Goal: Obtain resource: Obtain resource

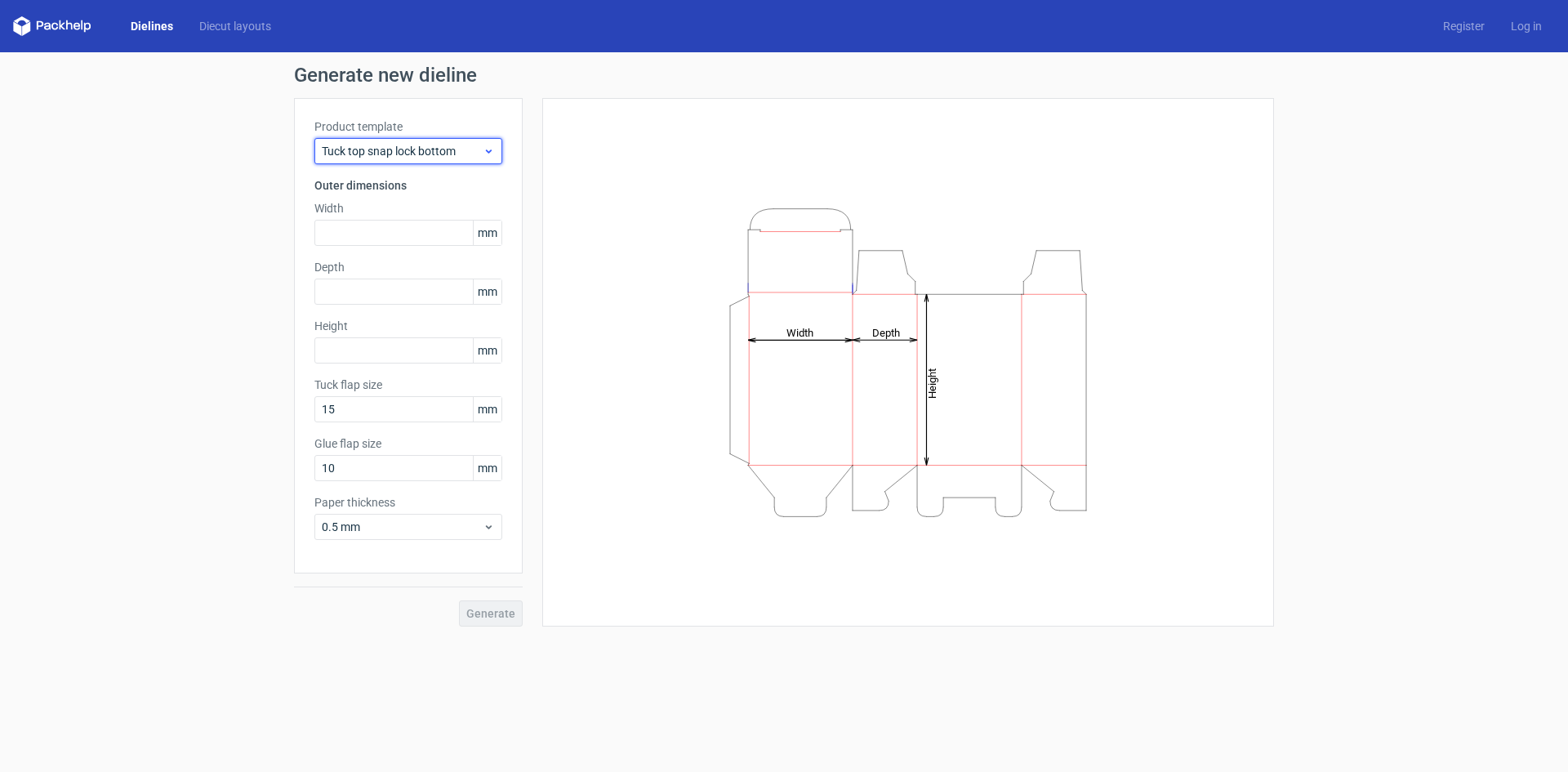
click at [472, 146] on span "Tuck top snap lock bottom" at bounding box center [402, 150] width 160 height 16
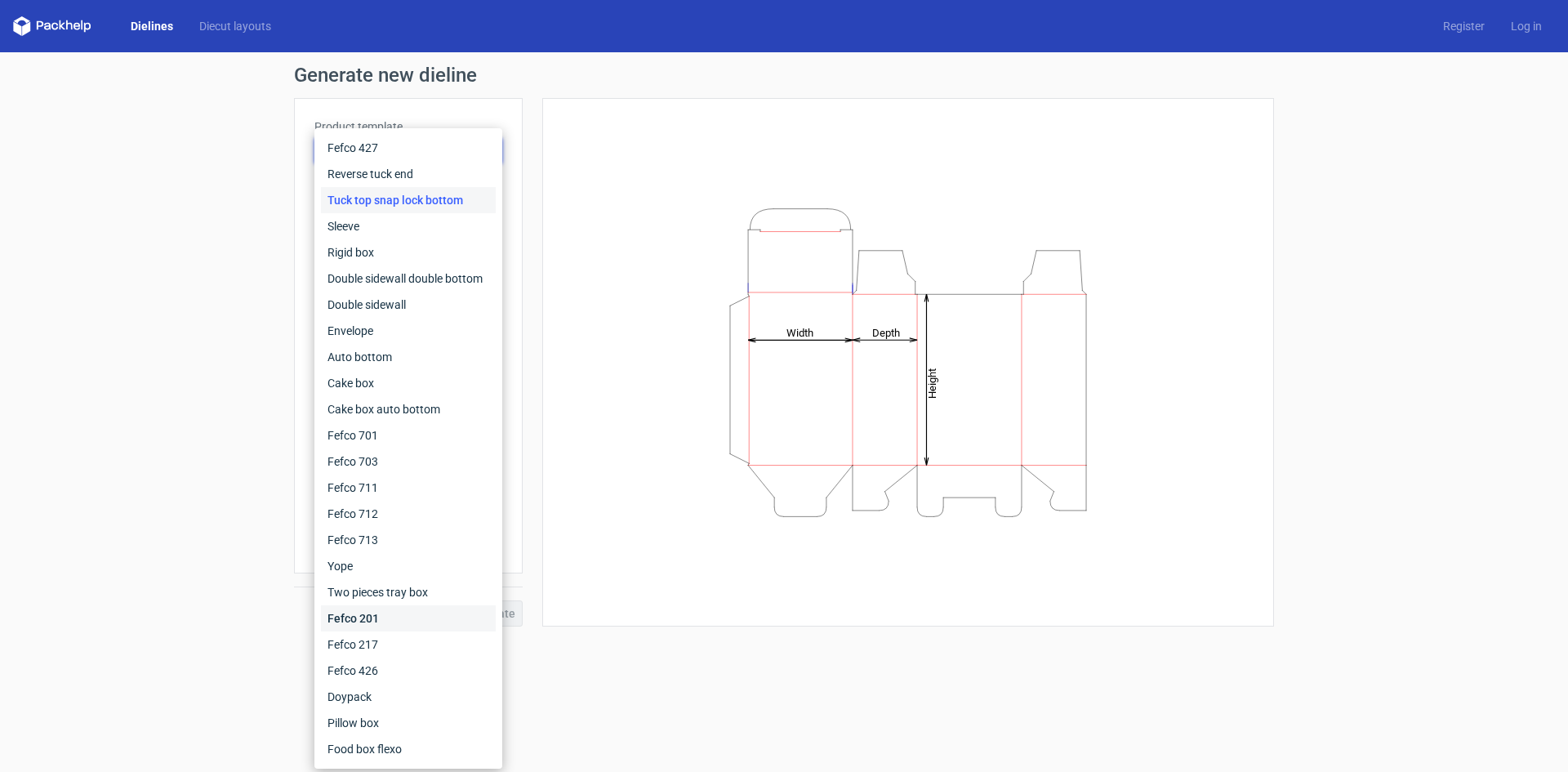
click at [418, 629] on div "Fefco 201" at bounding box center [408, 618] width 175 height 26
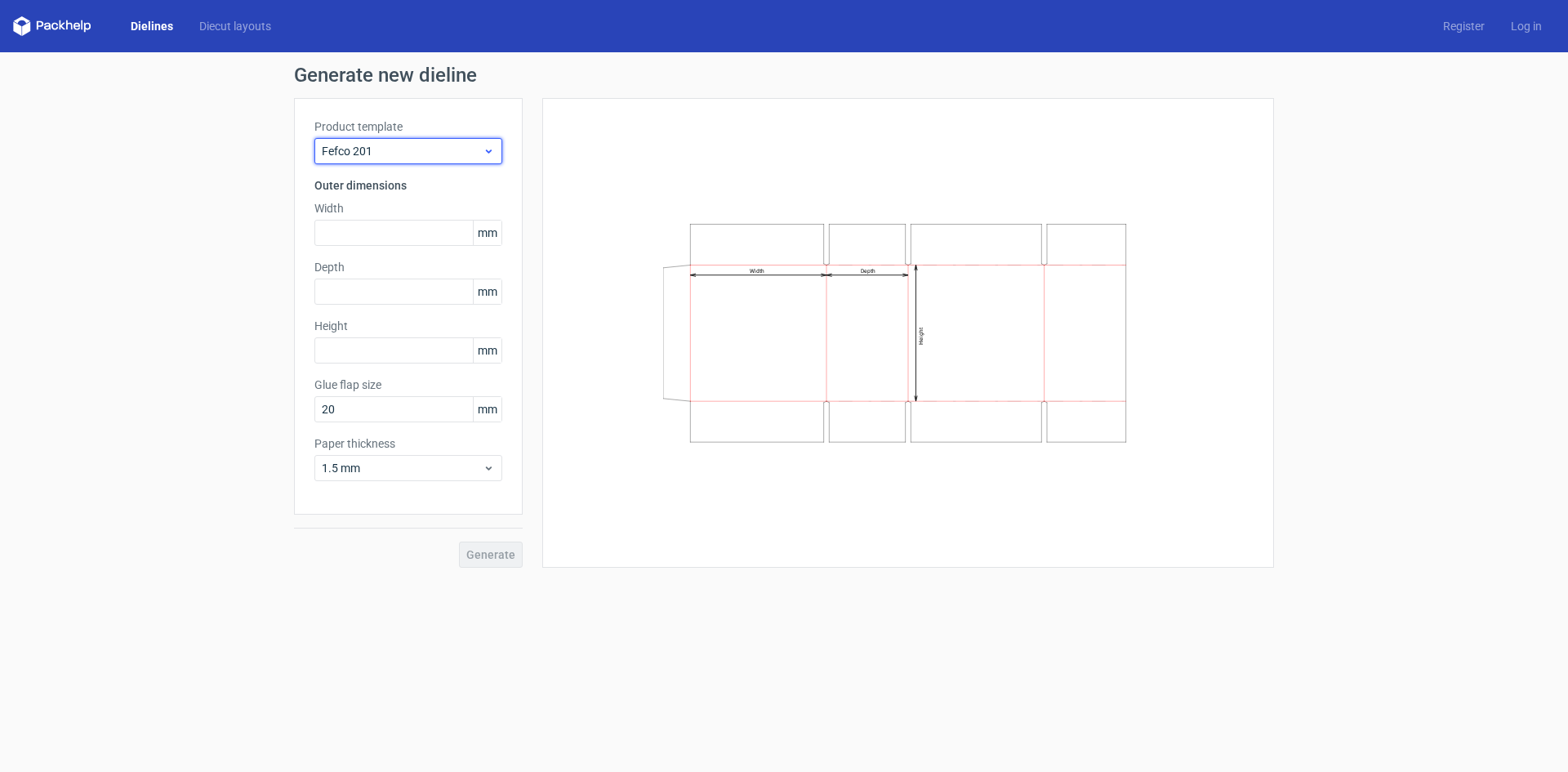
click at [439, 150] on span "Fefco 201" at bounding box center [402, 150] width 160 height 16
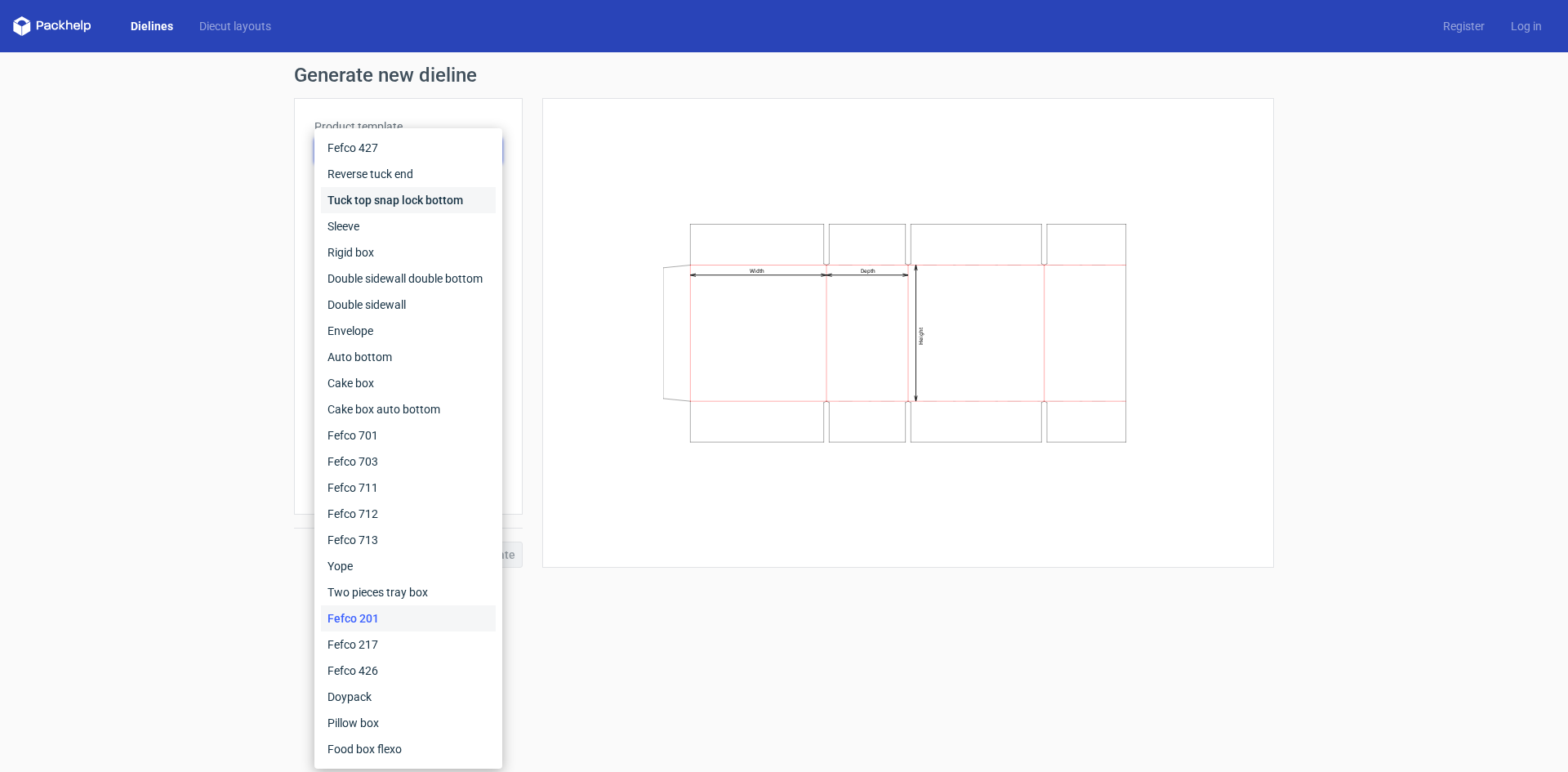
click at [437, 189] on div "Tuck top snap lock bottom" at bounding box center [408, 200] width 175 height 26
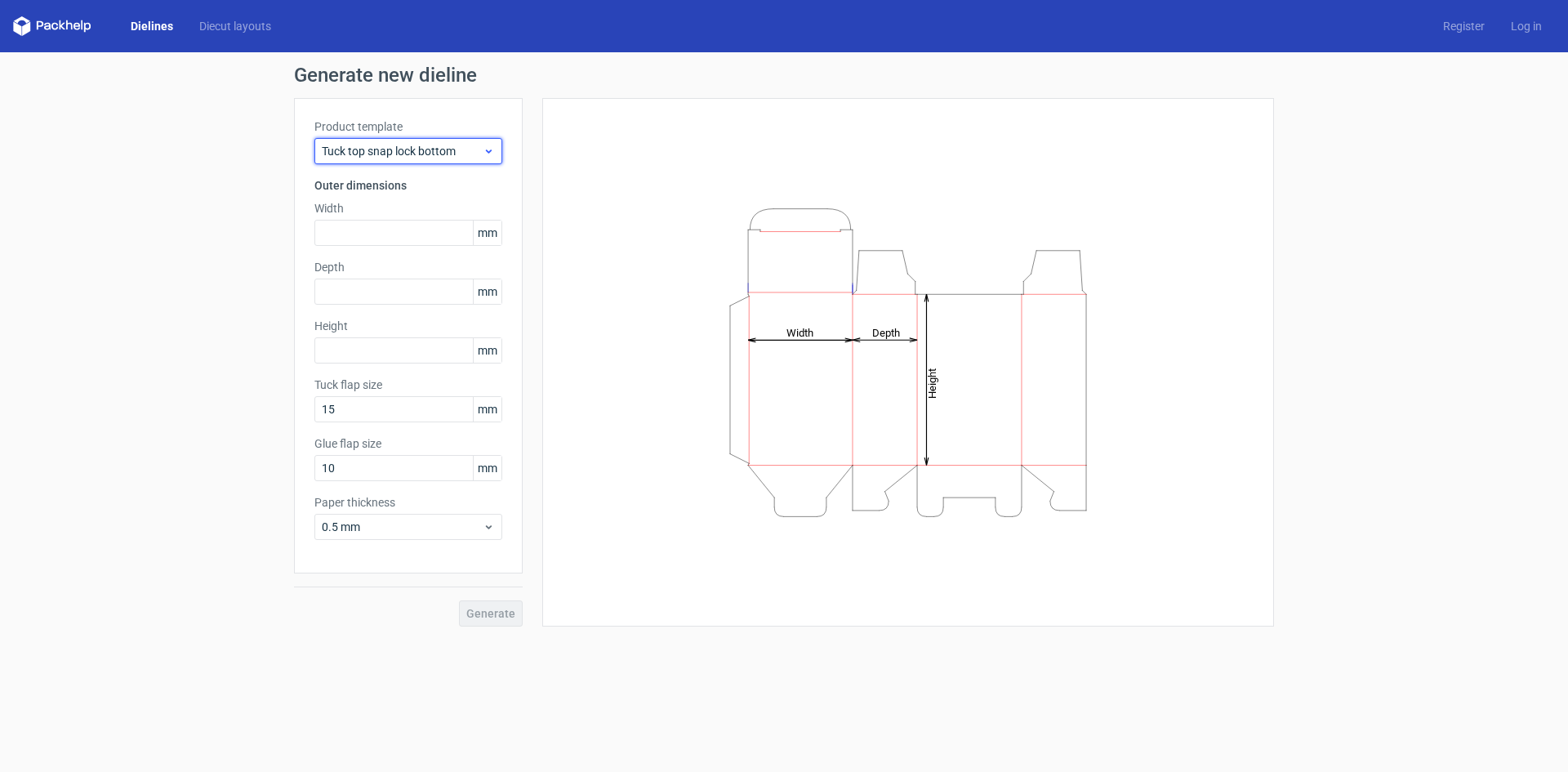
click at [441, 160] on div "Tuck top snap lock bottom" at bounding box center [407, 151] width 188 height 26
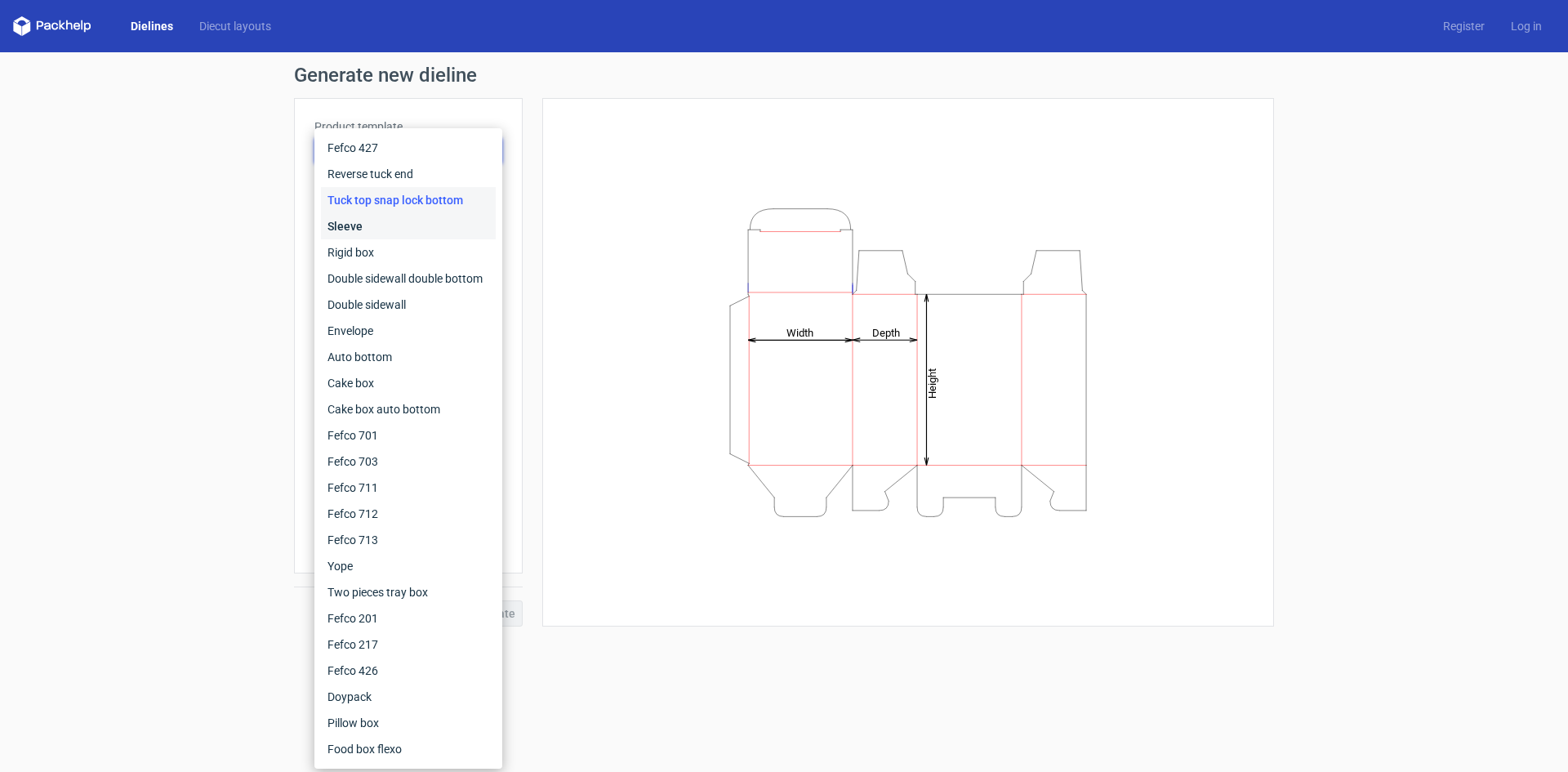
click at [435, 222] on div "Sleeve" at bounding box center [408, 226] width 175 height 26
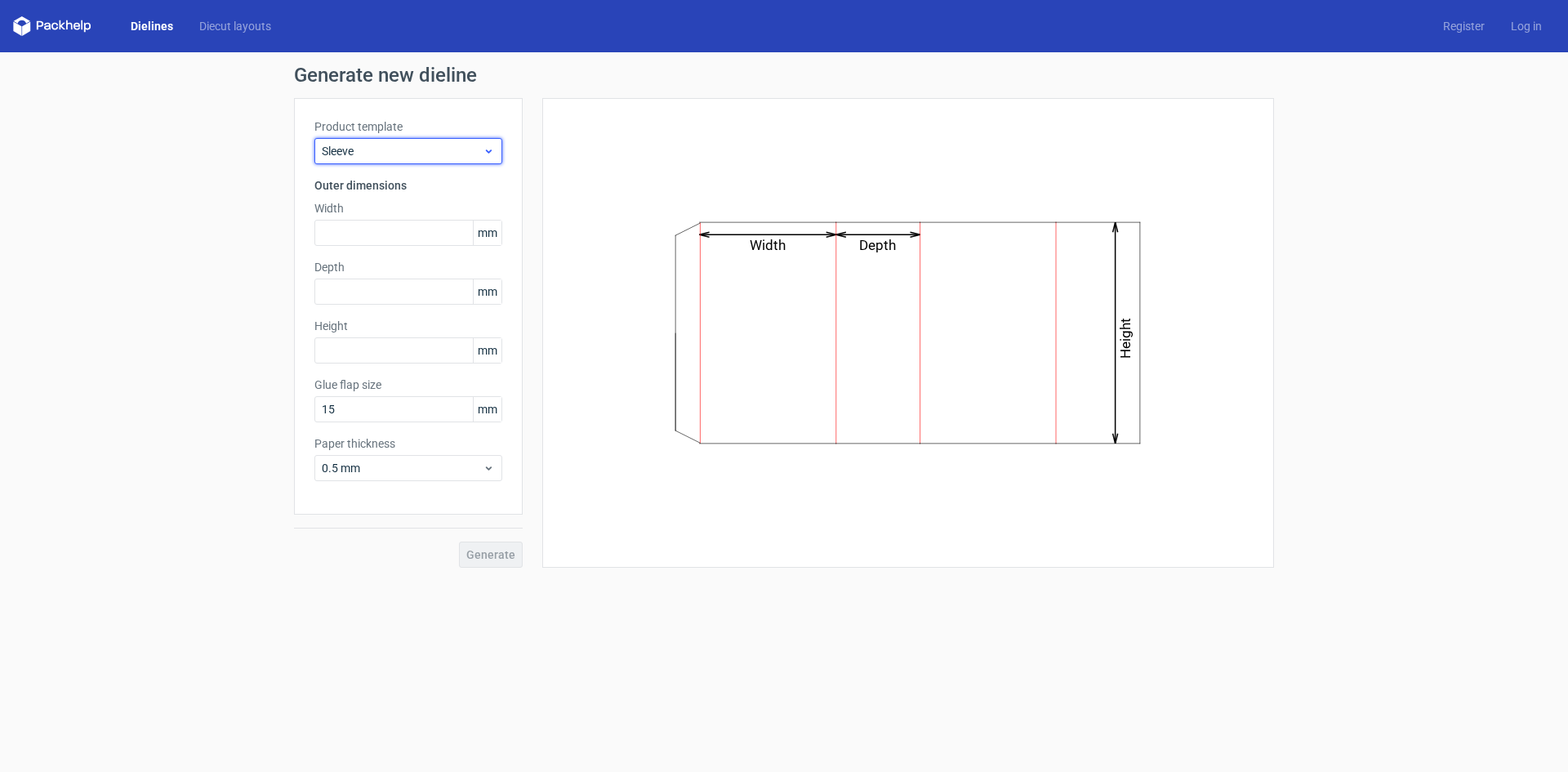
click at [453, 161] on div "Sleeve" at bounding box center [407, 151] width 188 height 26
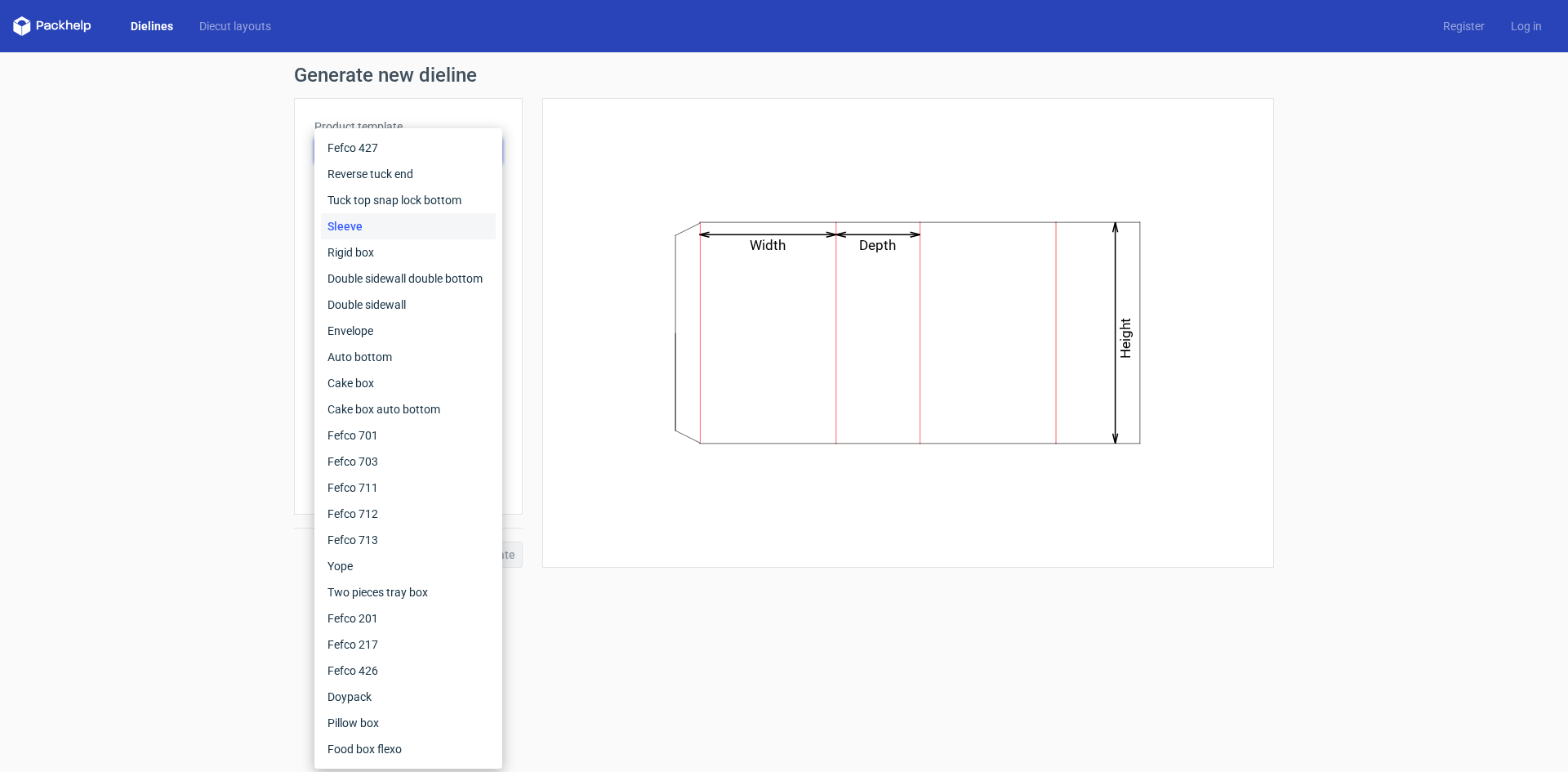
click at [229, 150] on div "Generate new dieline Product template Sleeve Outer dimensions Width mm Depth mm…" at bounding box center [784, 317] width 1568 height 528
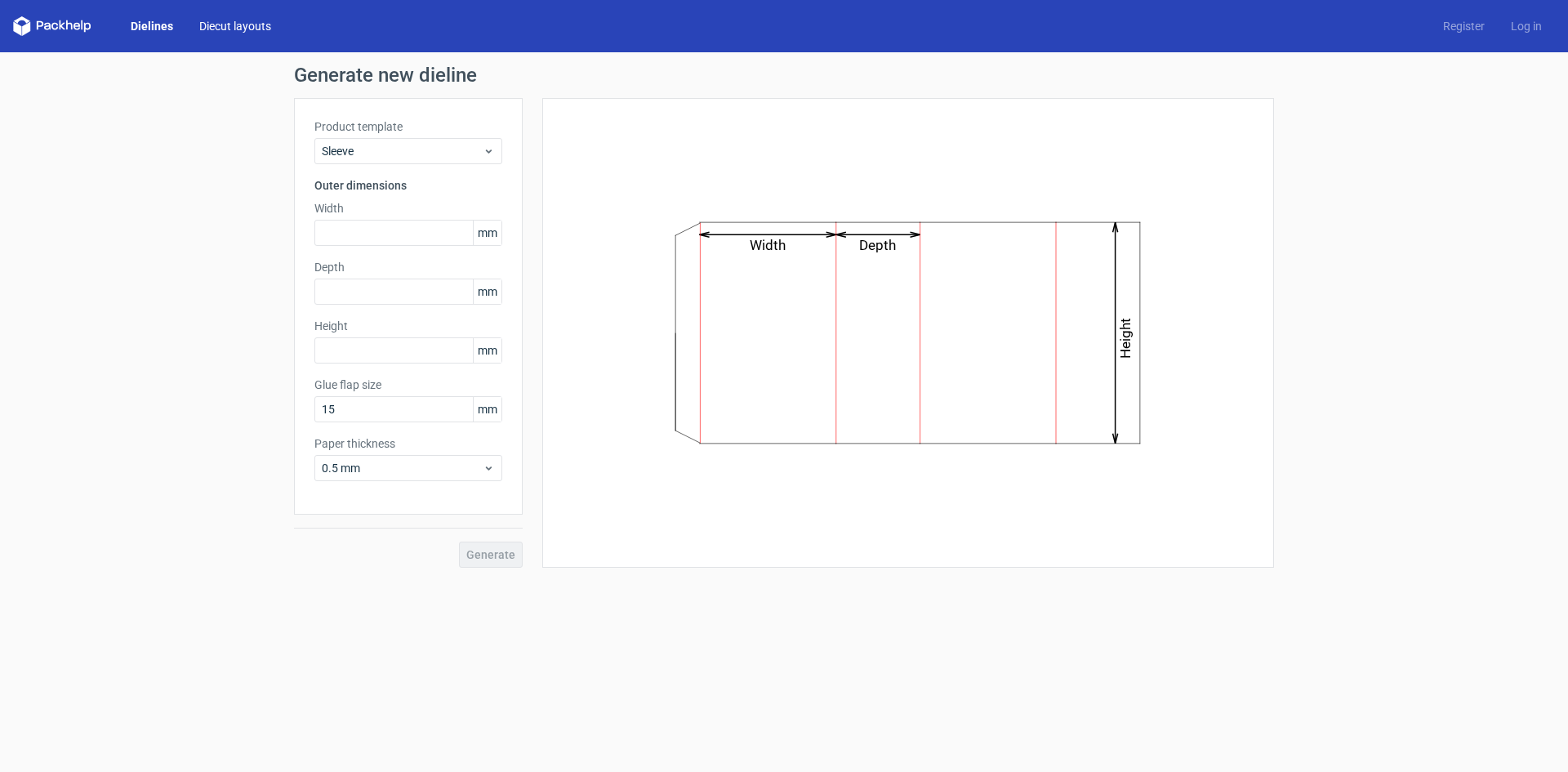
click at [267, 33] on link "Diecut layouts" at bounding box center [234, 25] width 98 height 16
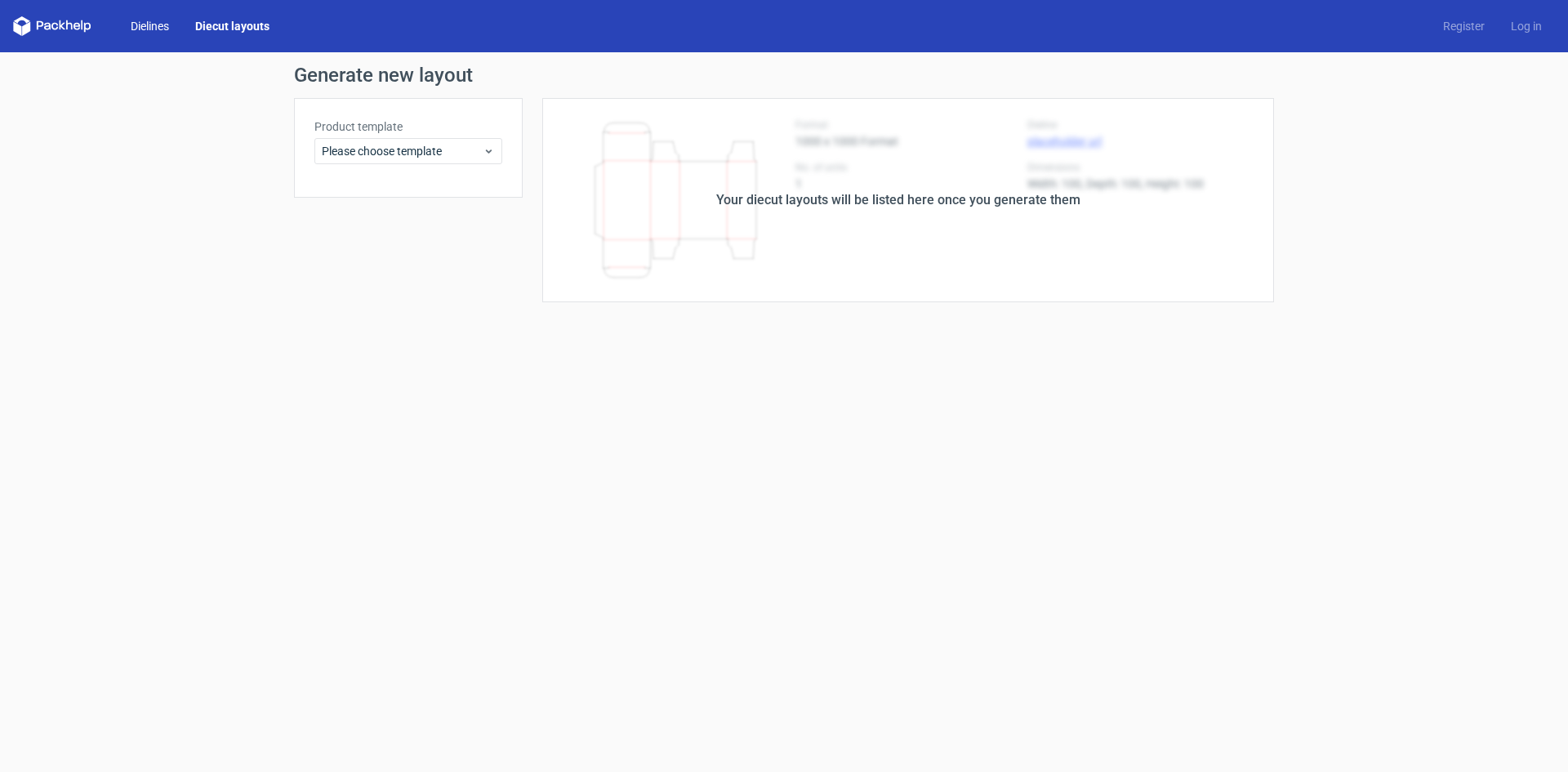
click at [165, 31] on link "Dielines" at bounding box center [150, 25] width 65 height 16
